Goal: Task Accomplishment & Management: Manage account settings

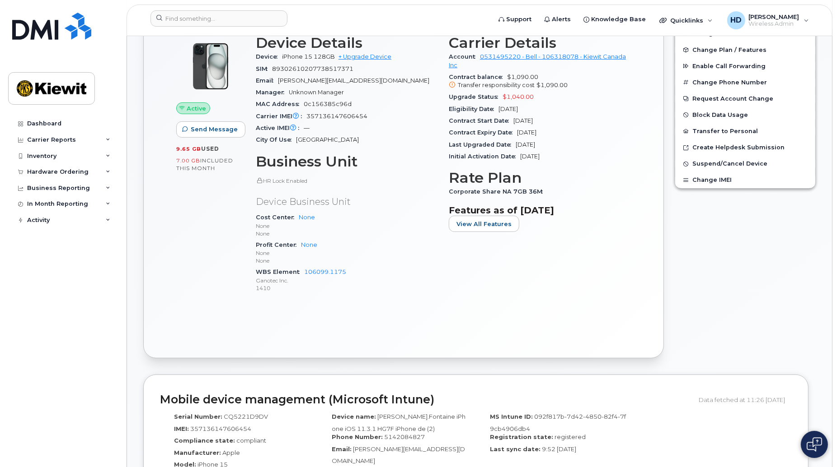
scroll to position [206, 0]
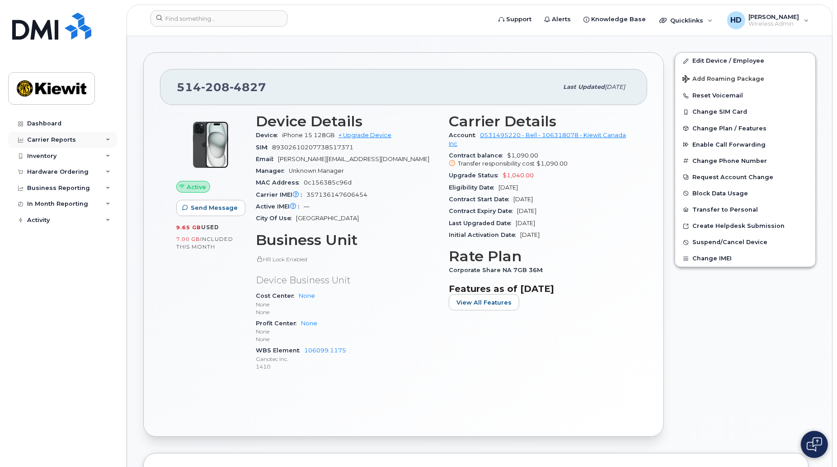
click at [104, 136] on div "Carrier Reports" at bounding box center [62, 140] width 109 height 16
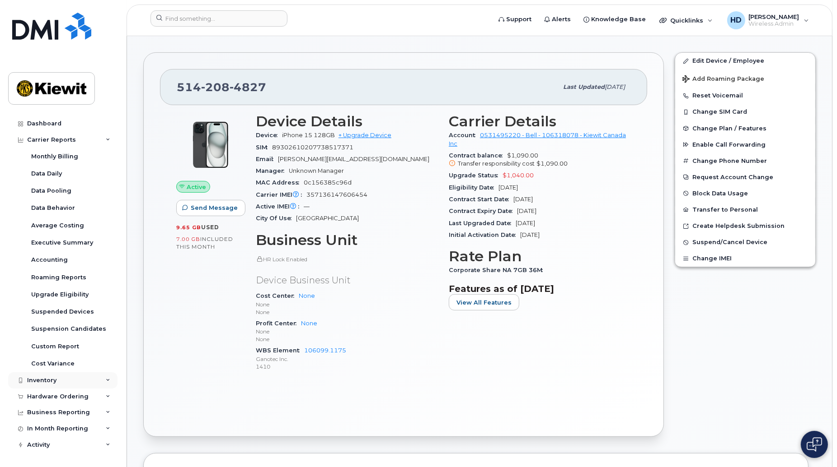
click at [107, 377] on div "Inventory" at bounding box center [62, 381] width 109 height 16
click at [57, 397] on div "Mobility Devices" at bounding box center [56, 397] width 51 height 8
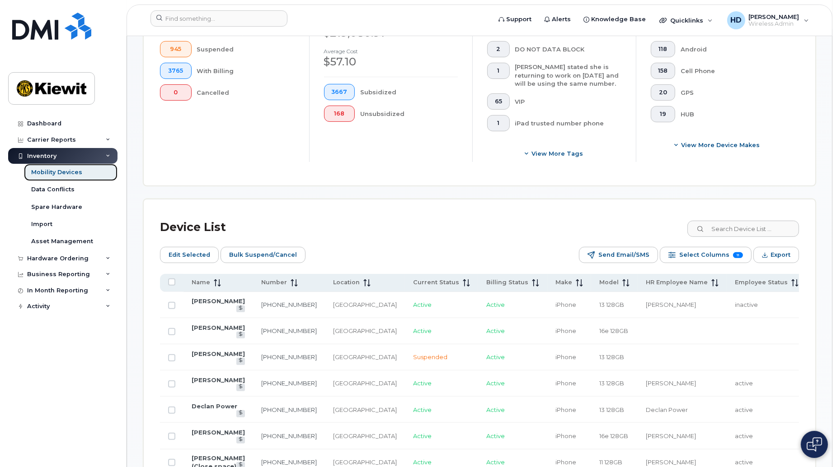
scroll to position [313, 0]
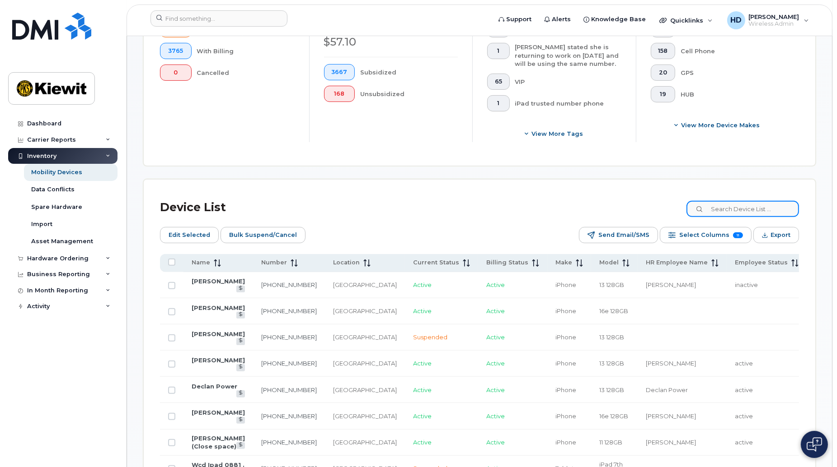
click at [733, 210] on input at bounding box center [742, 209] width 112 height 16
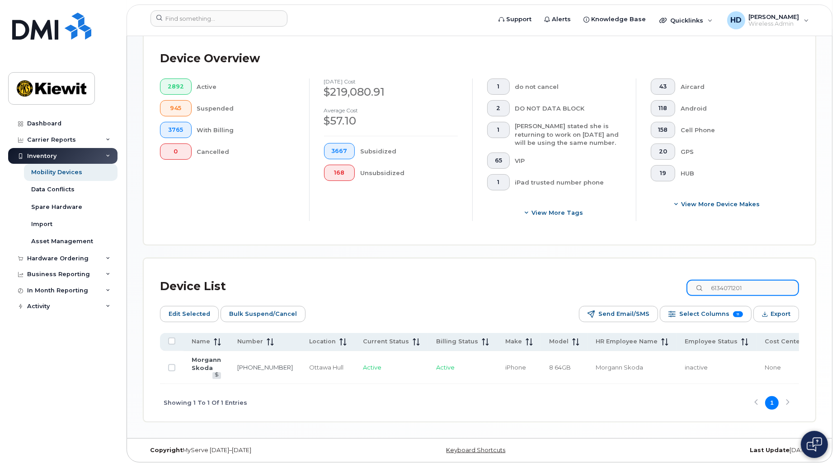
scroll to position [229, 0]
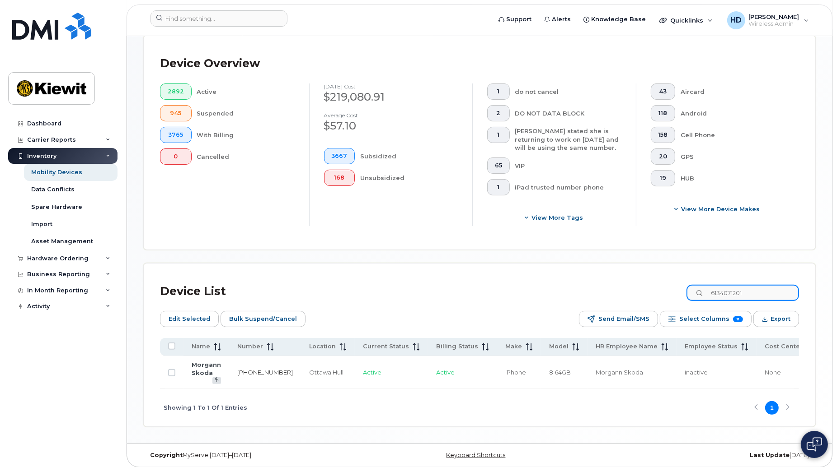
type input "6134071201"
click at [249, 369] on link "[PHONE_NUMBER]" at bounding box center [265, 372] width 56 height 7
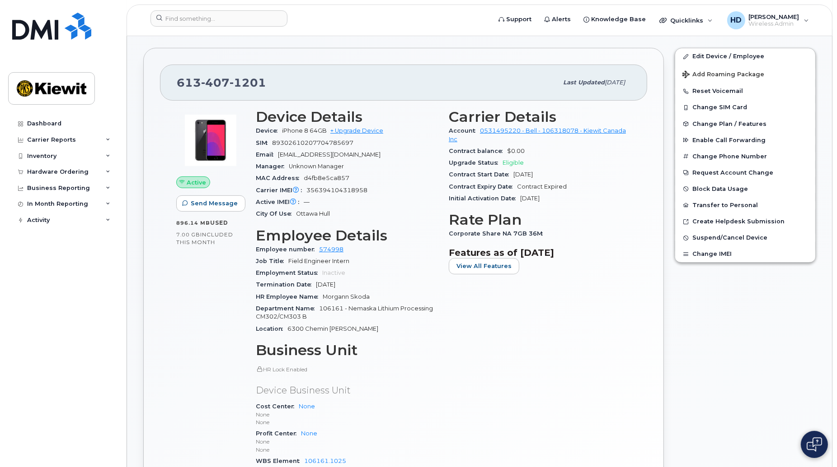
scroll to position [113, 0]
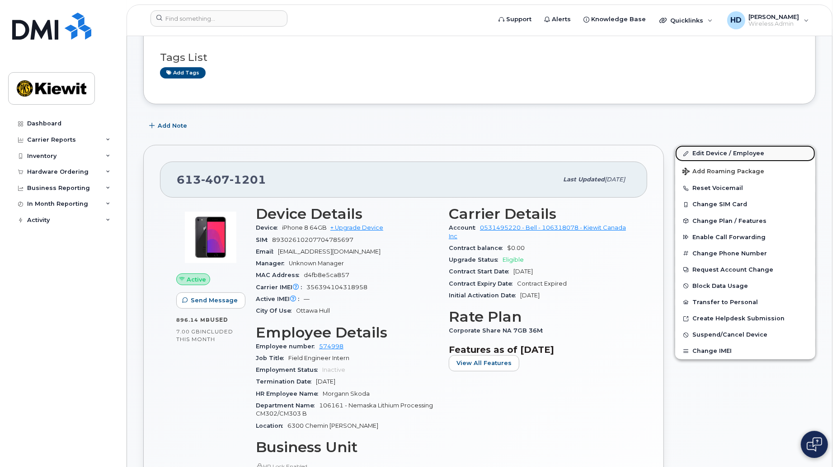
click at [741, 149] on link "Edit Device / Employee" at bounding box center [745, 153] width 140 height 16
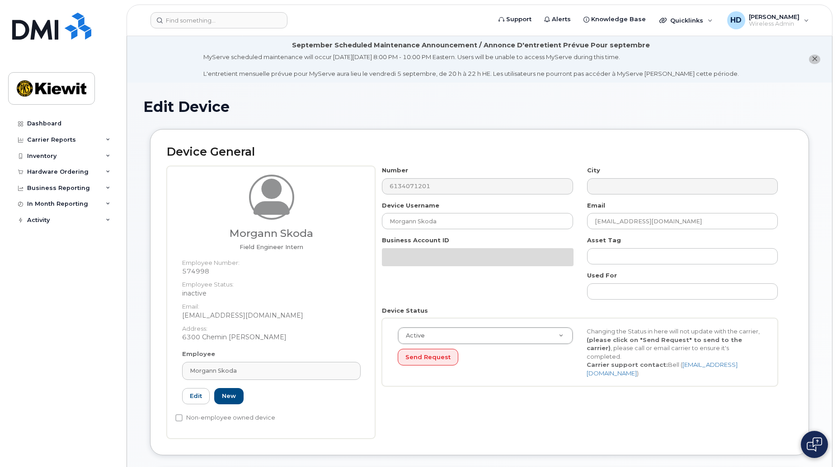
select select "14059"
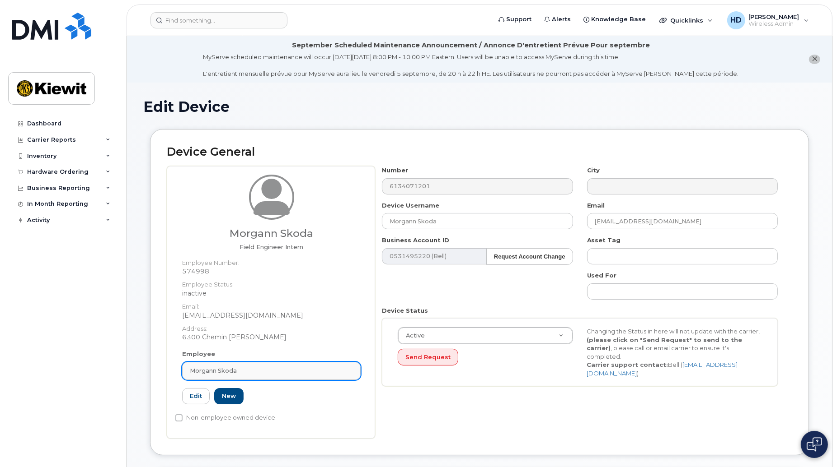
click at [248, 374] on div "Morgann Skoda" at bounding box center [271, 371] width 163 height 9
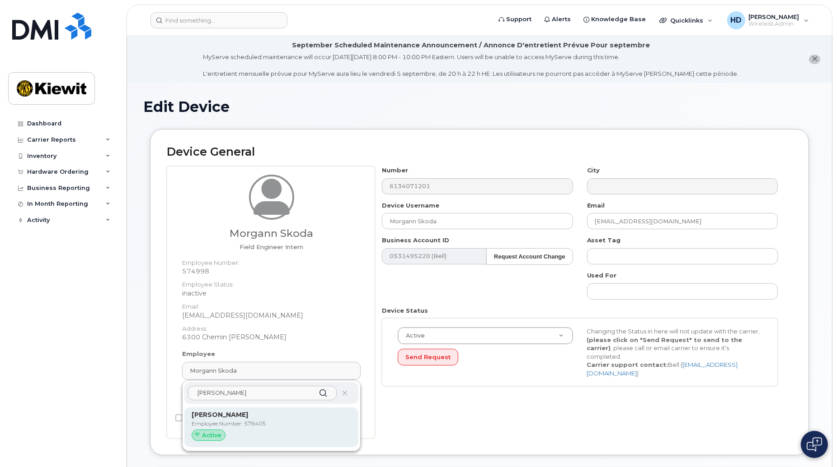
type input "sonny emond"
click at [257, 419] on p "Sonny Emond" at bounding box center [271, 415] width 159 height 9
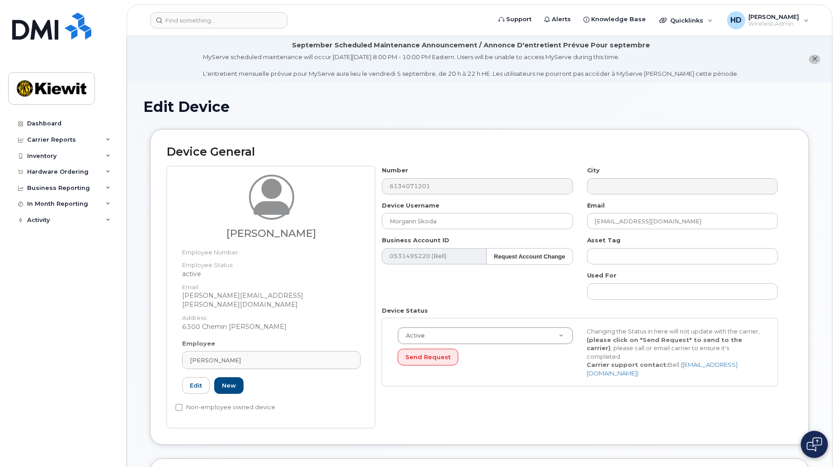
type input "576405"
type input "Sonny Emond"
type input "sonny.emond@ganotec.com"
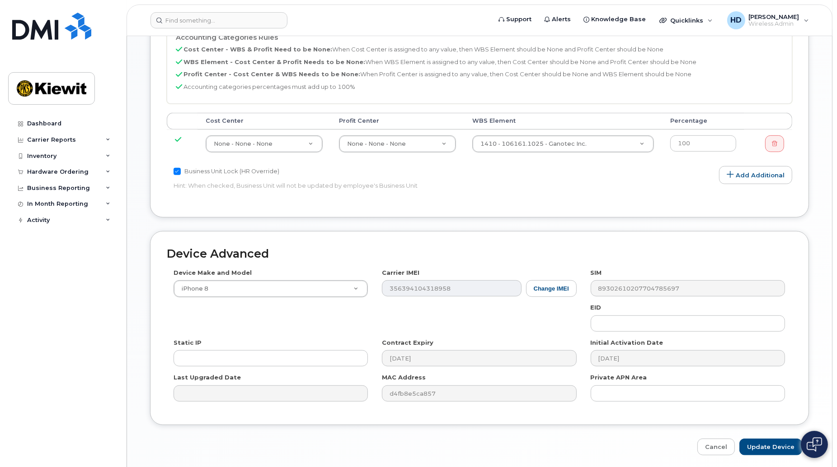
scroll to position [500, 0]
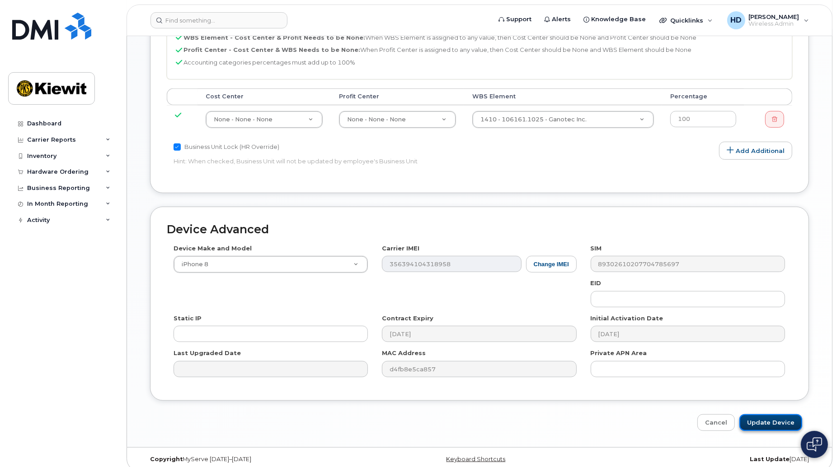
click at [775, 415] on input "Update Device" at bounding box center [770, 423] width 63 height 17
type input "Saving..."
